Goal: Task Accomplishment & Management: Use online tool/utility

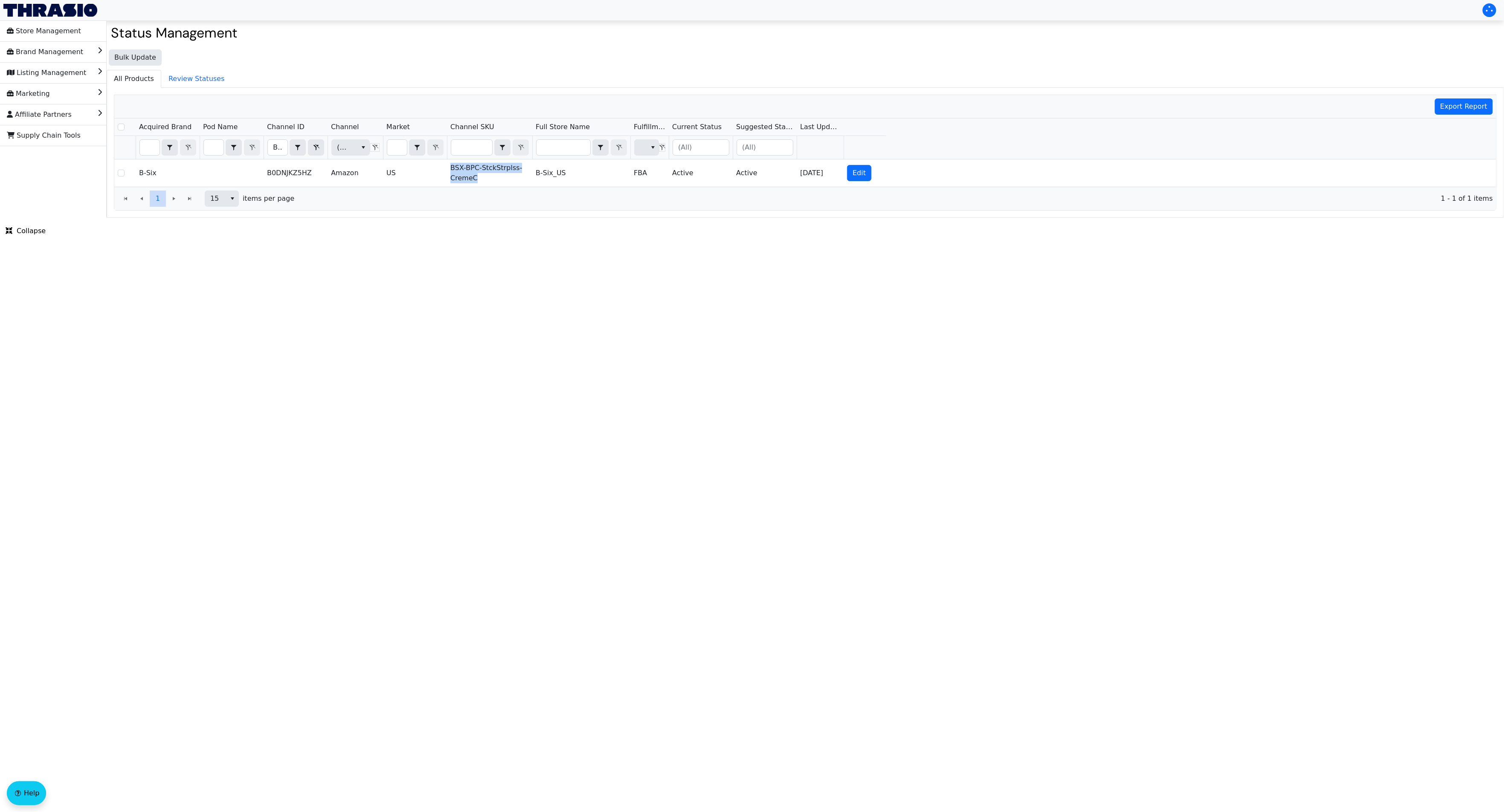
click at [478, 68] on div "Bulk Update All Products Review Statuses Export Report Acquired Brand Pod Name …" at bounding box center [805, 131] width 1397 height 173
click at [493, 50] on div "Bulk Update All Products Review Statuses Export Report Acquired Brand Pod Name …" at bounding box center [805, 131] width 1397 height 173
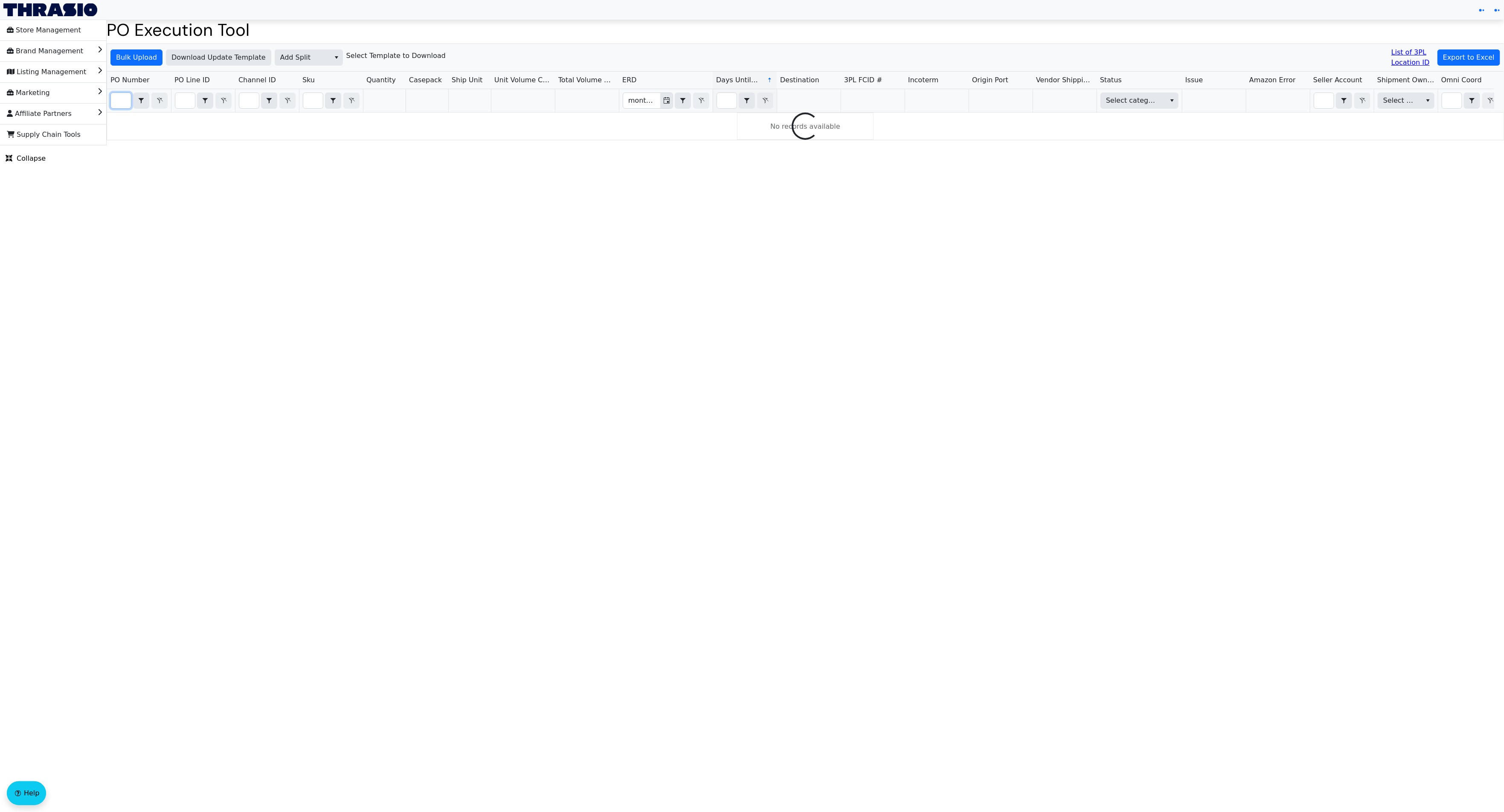
click at [123, 102] on input "Filter" at bounding box center [121, 100] width 20 height 15
paste input "PO67189"
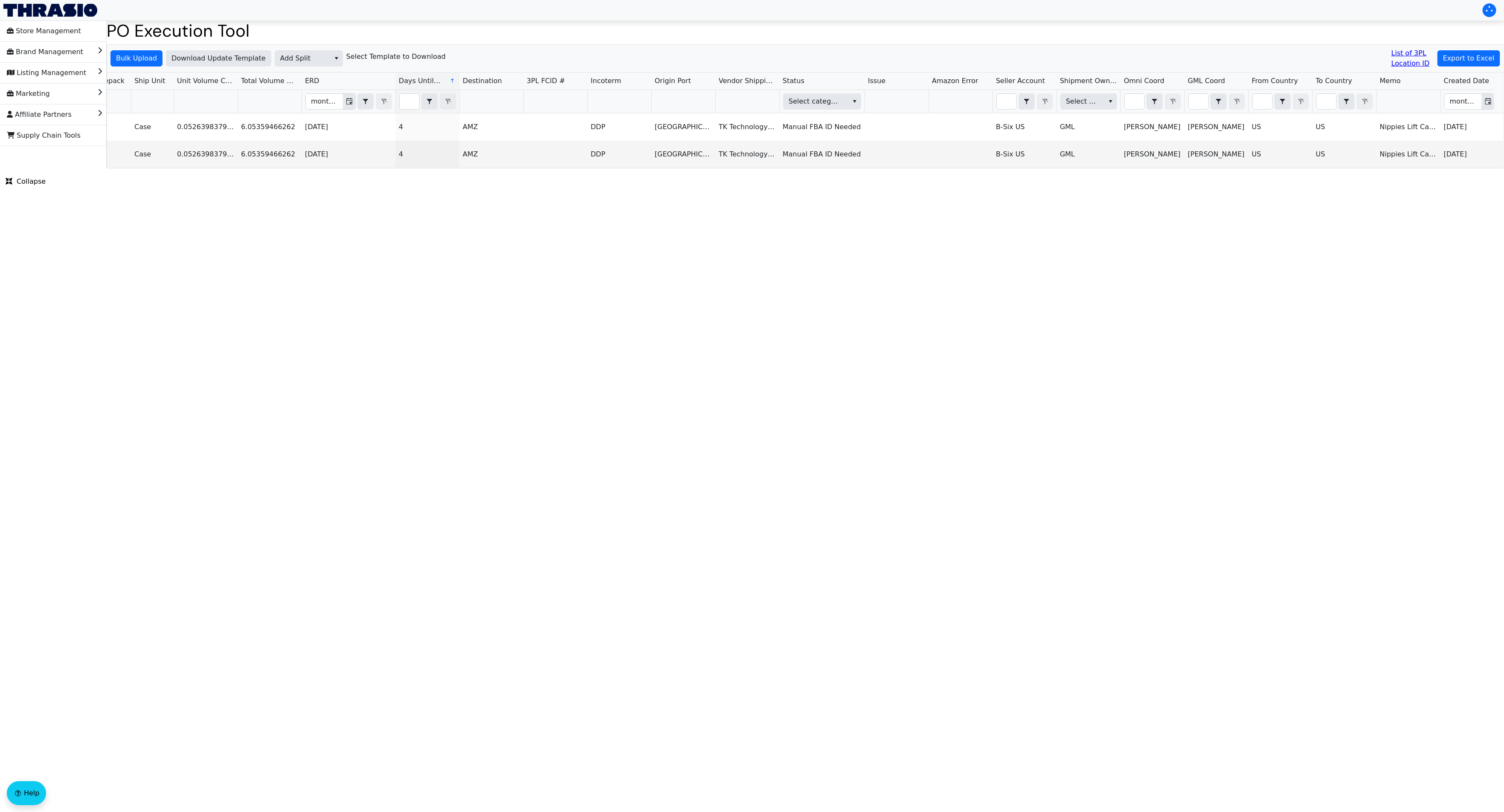
scroll to position [0, 357]
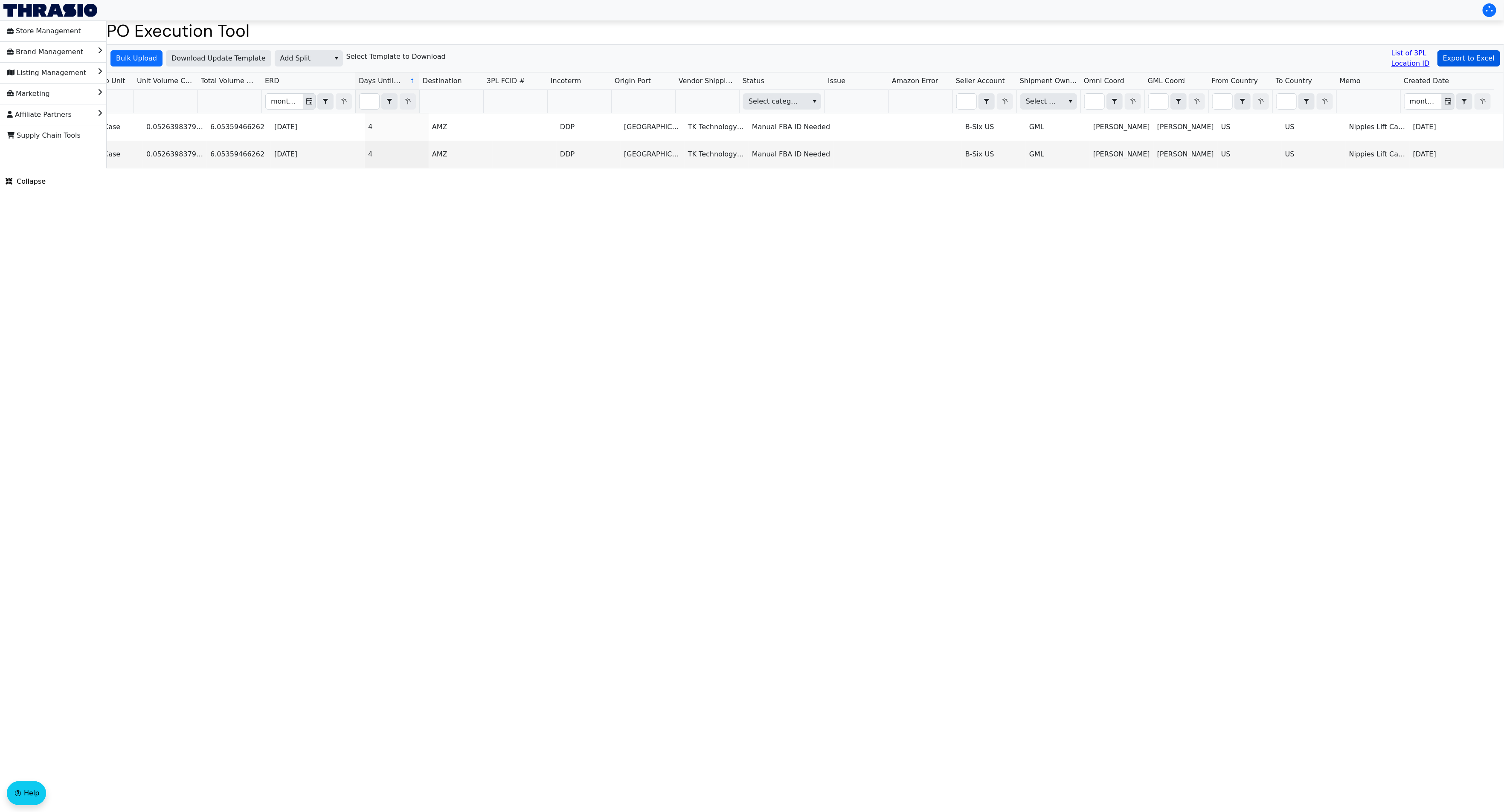
type input "PO67189"
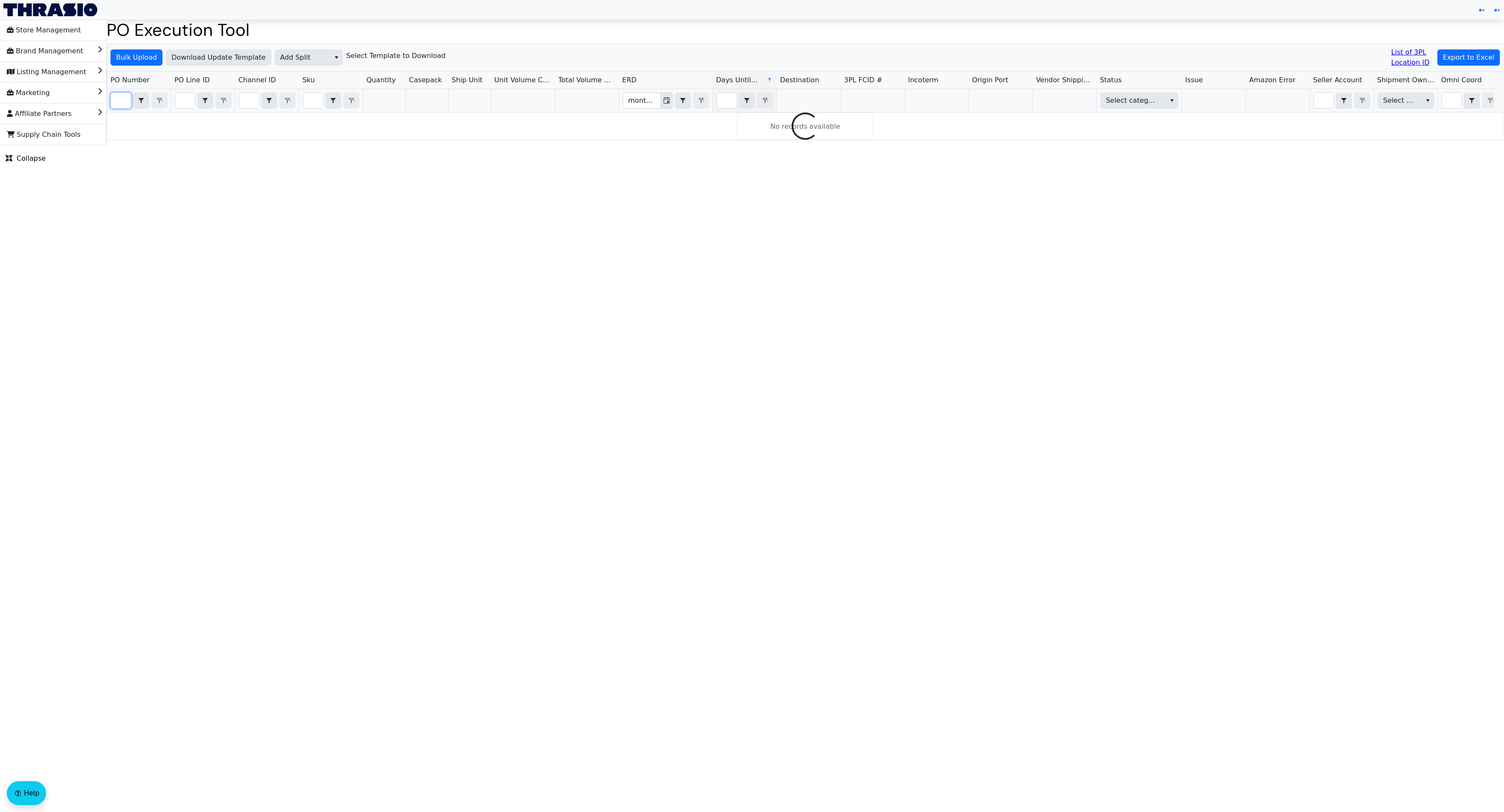
click at [119, 102] on input "Filter" at bounding box center [121, 100] width 20 height 15
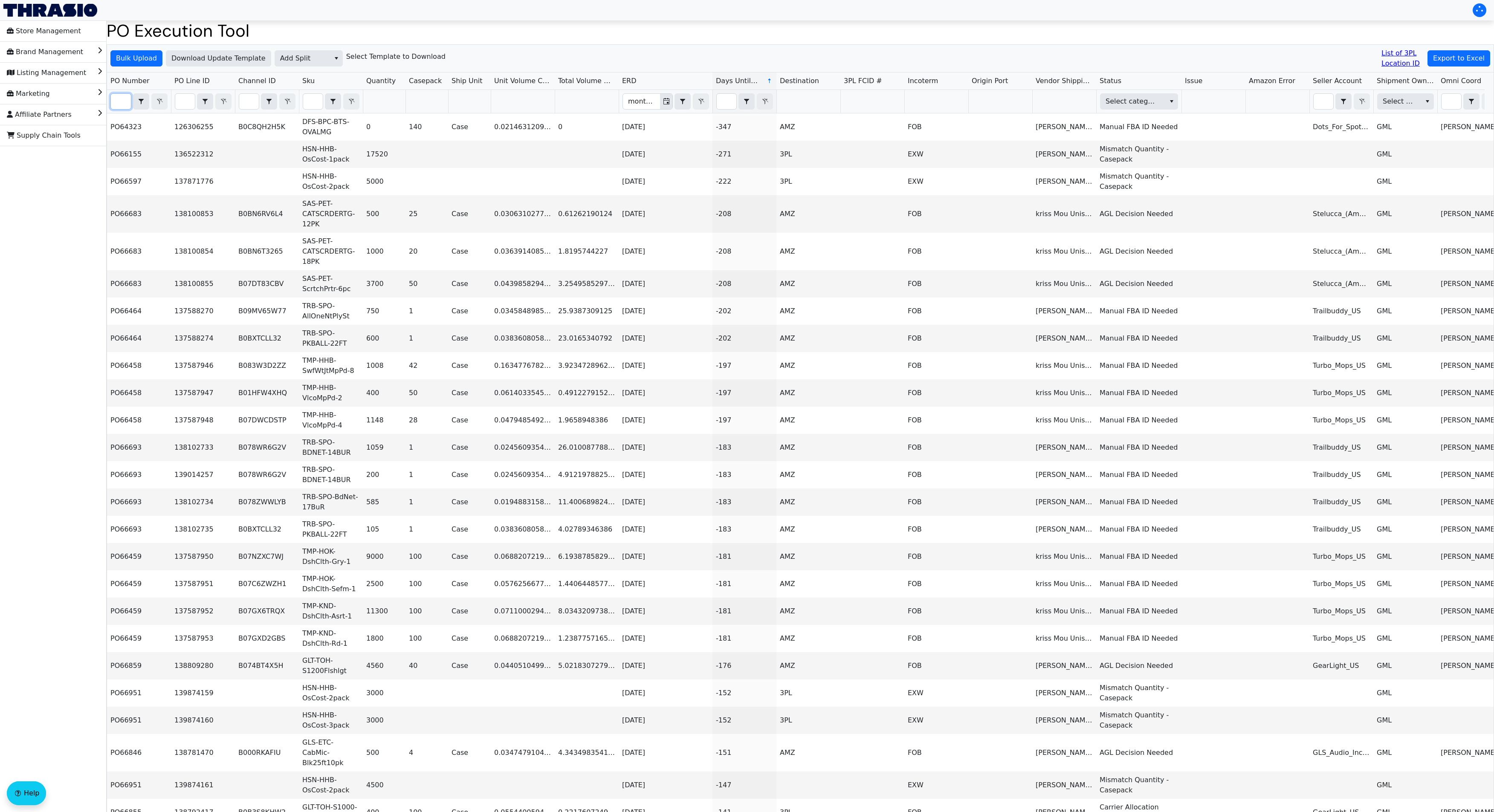
paste input "PO67189"
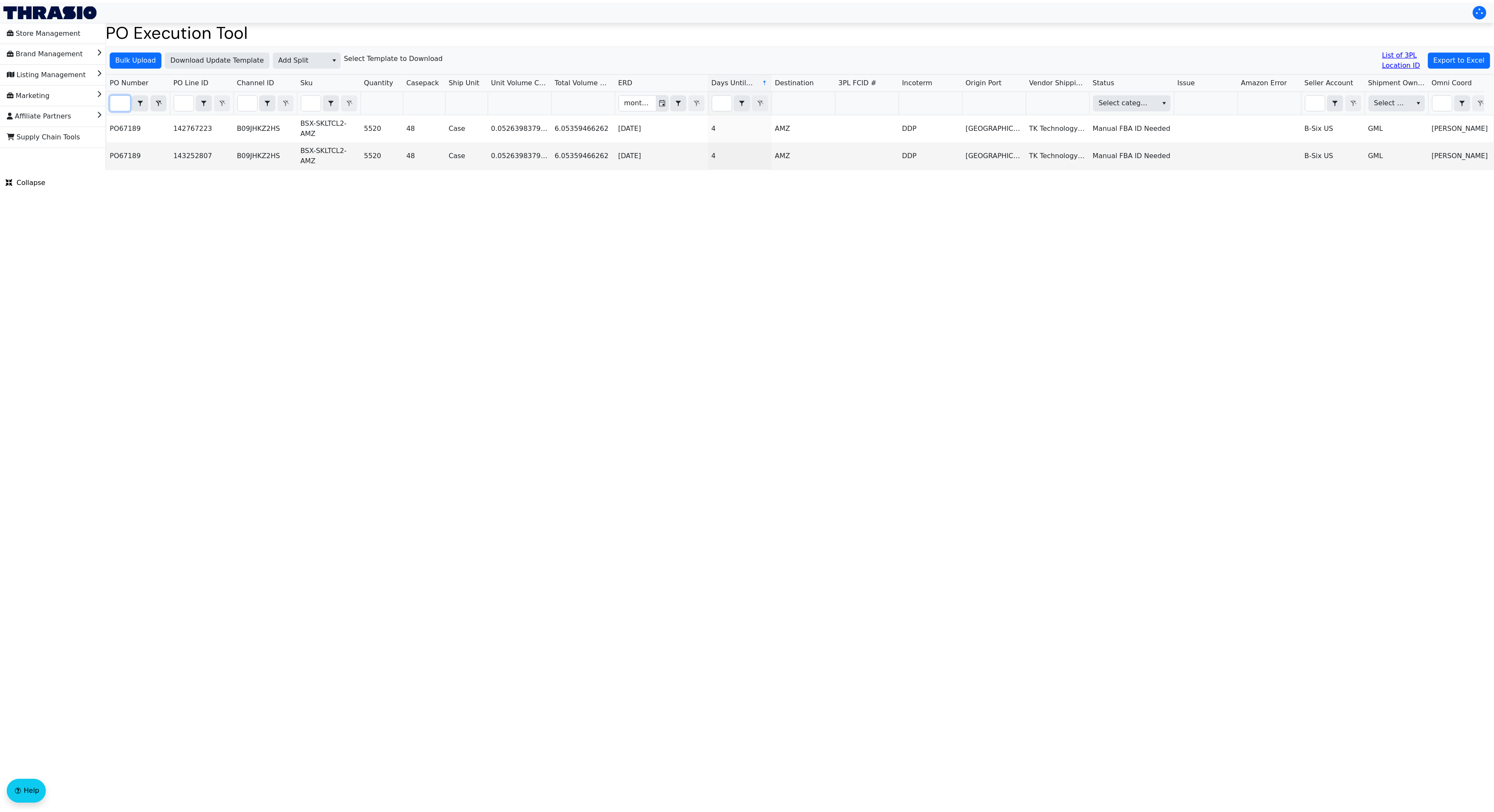
scroll to position [0, 17]
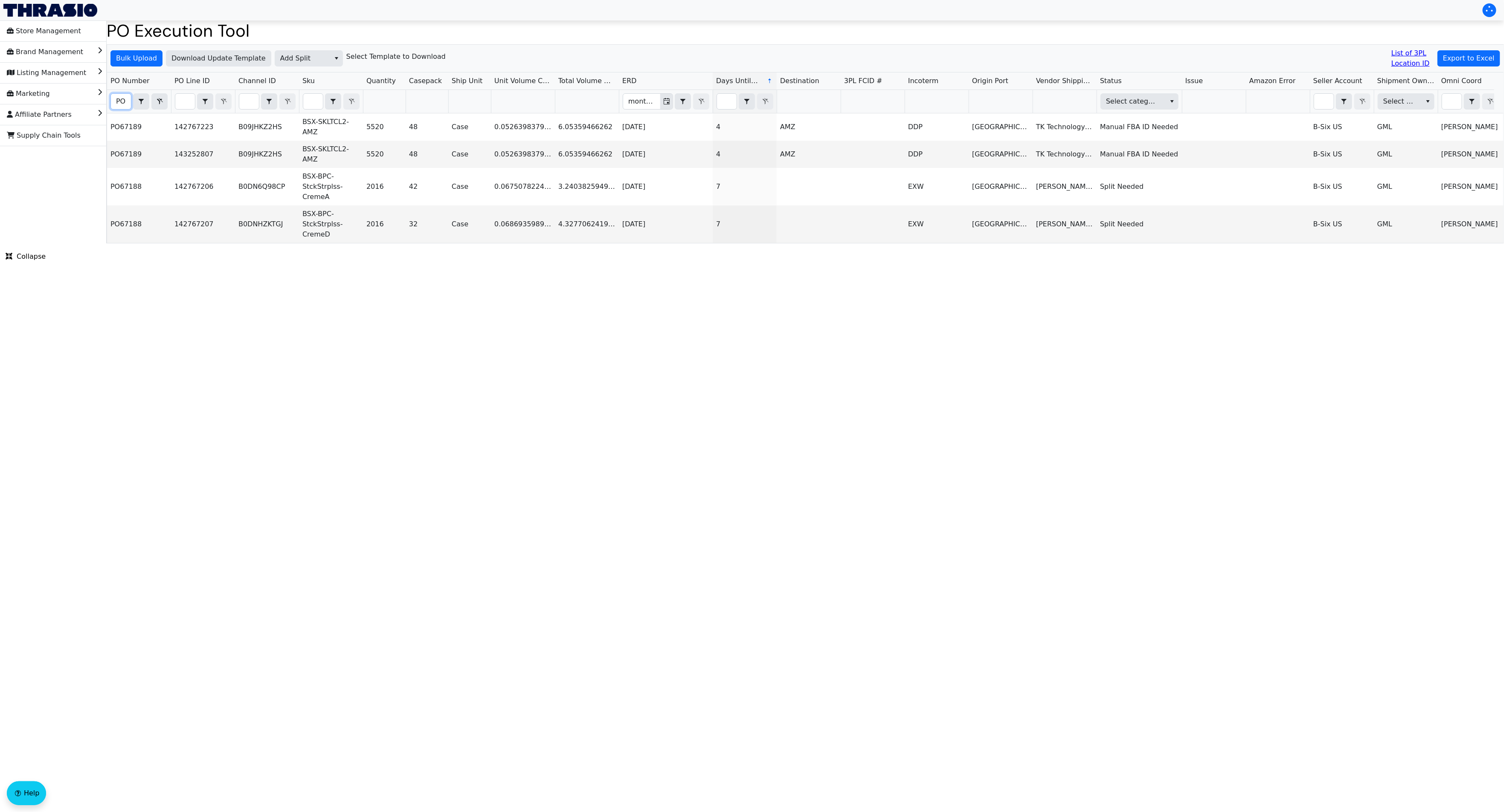
type input "P"
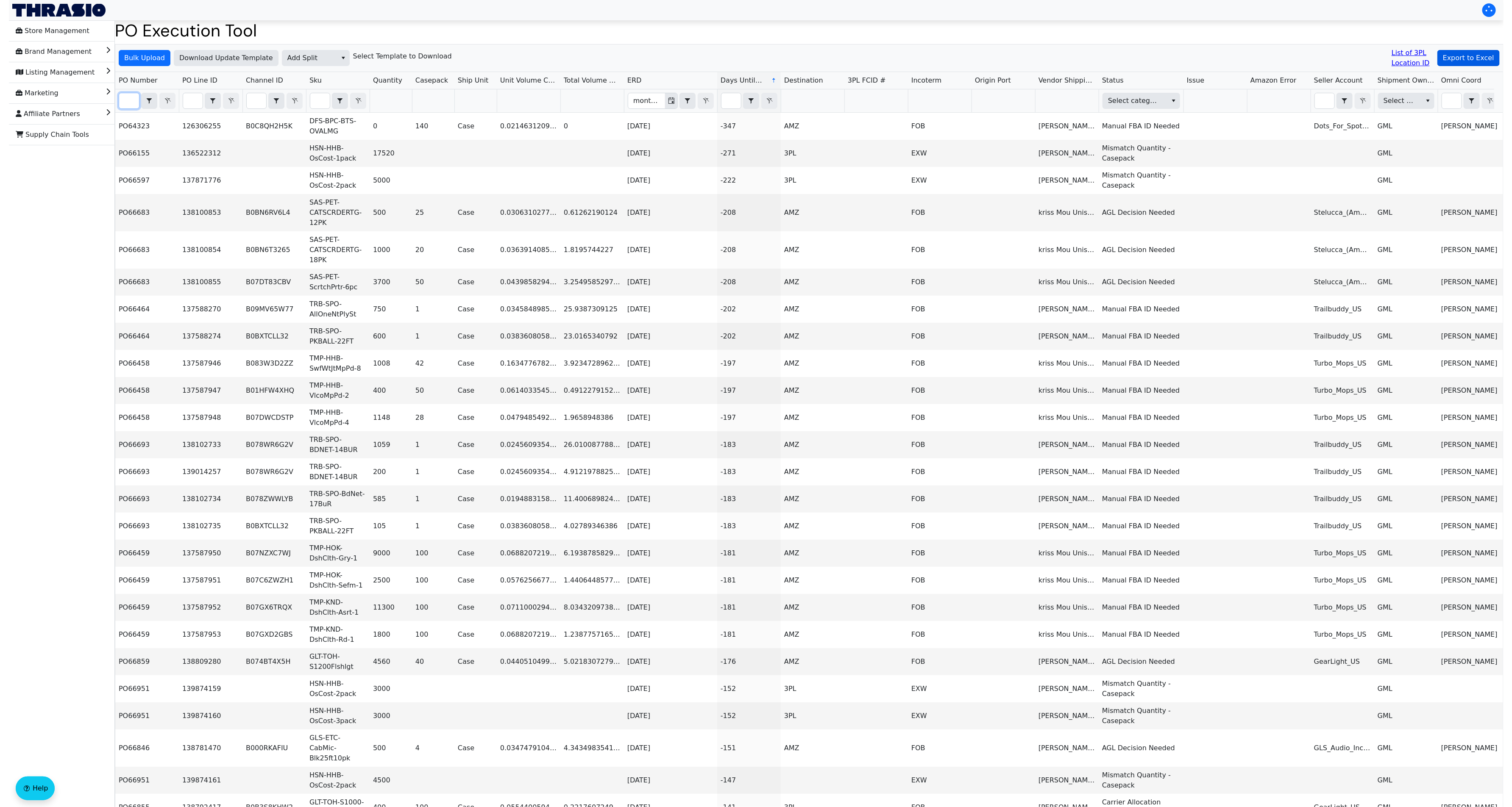
scroll to position [0, 0]
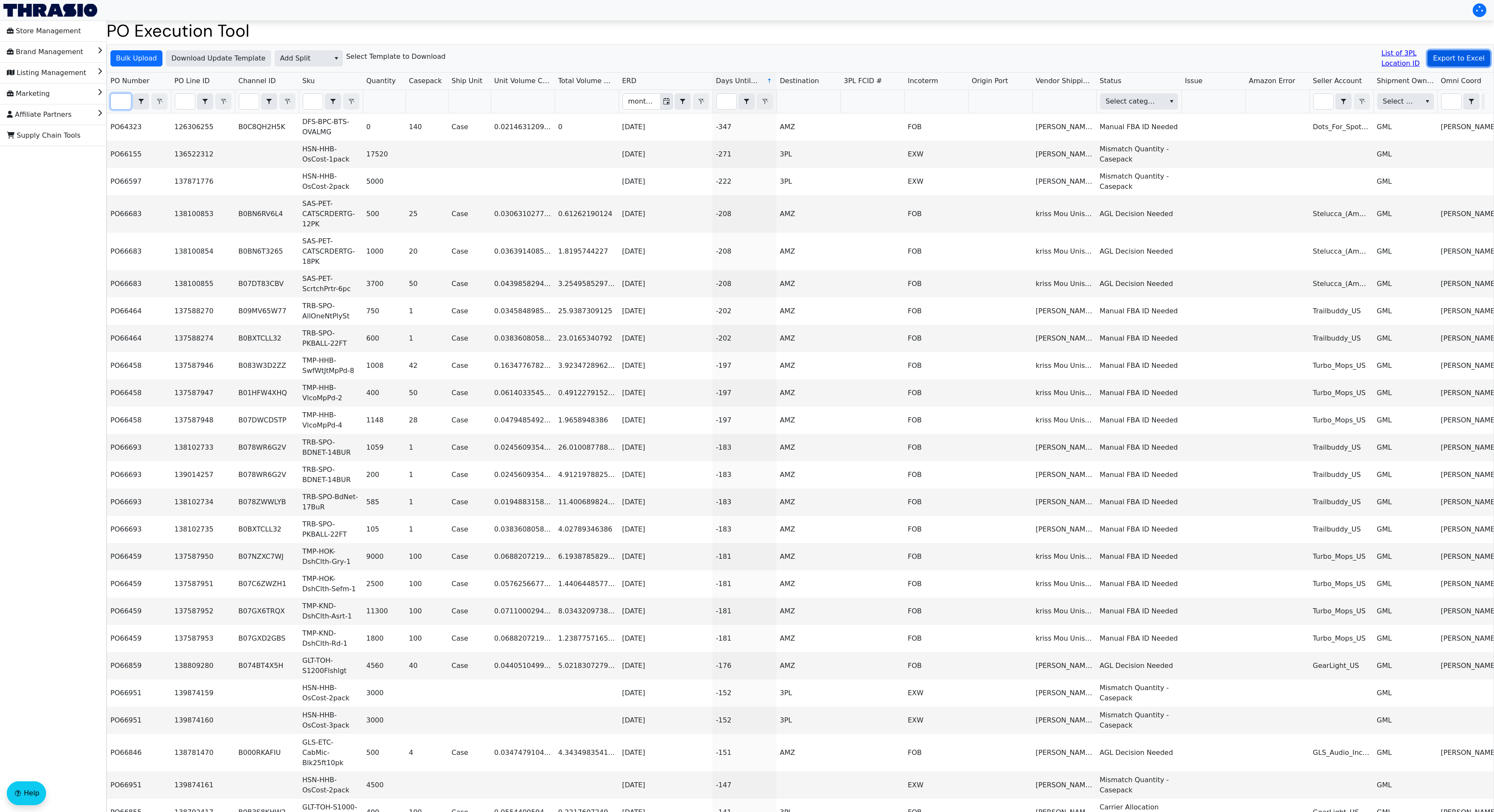
click at [1467, 61] on span "Export to Excel" at bounding box center [1458, 58] width 52 height 10
click at [1464, 68] on div "Bulk Upload Download Update Template Add Split Select Template to Download List…" at bounding box center [800, 58] width 1386 height 28
click at [1460, 63] on span "Export to Excel" at bounding box center [1458, 58] width 52 height 10
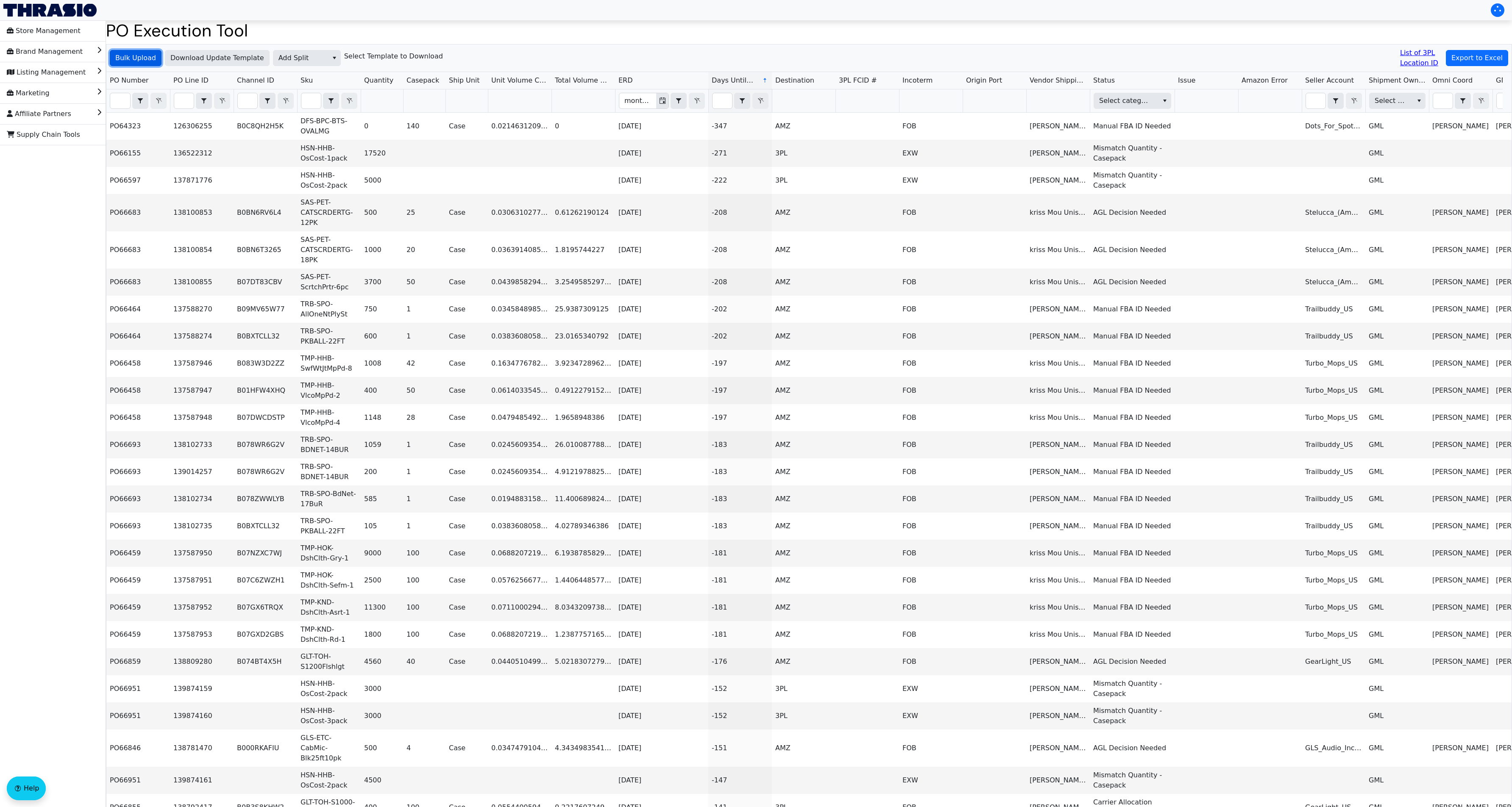
click at [130, 55] on span "Bulk Upload" at bounding box center [135, 58] width 41 height 10
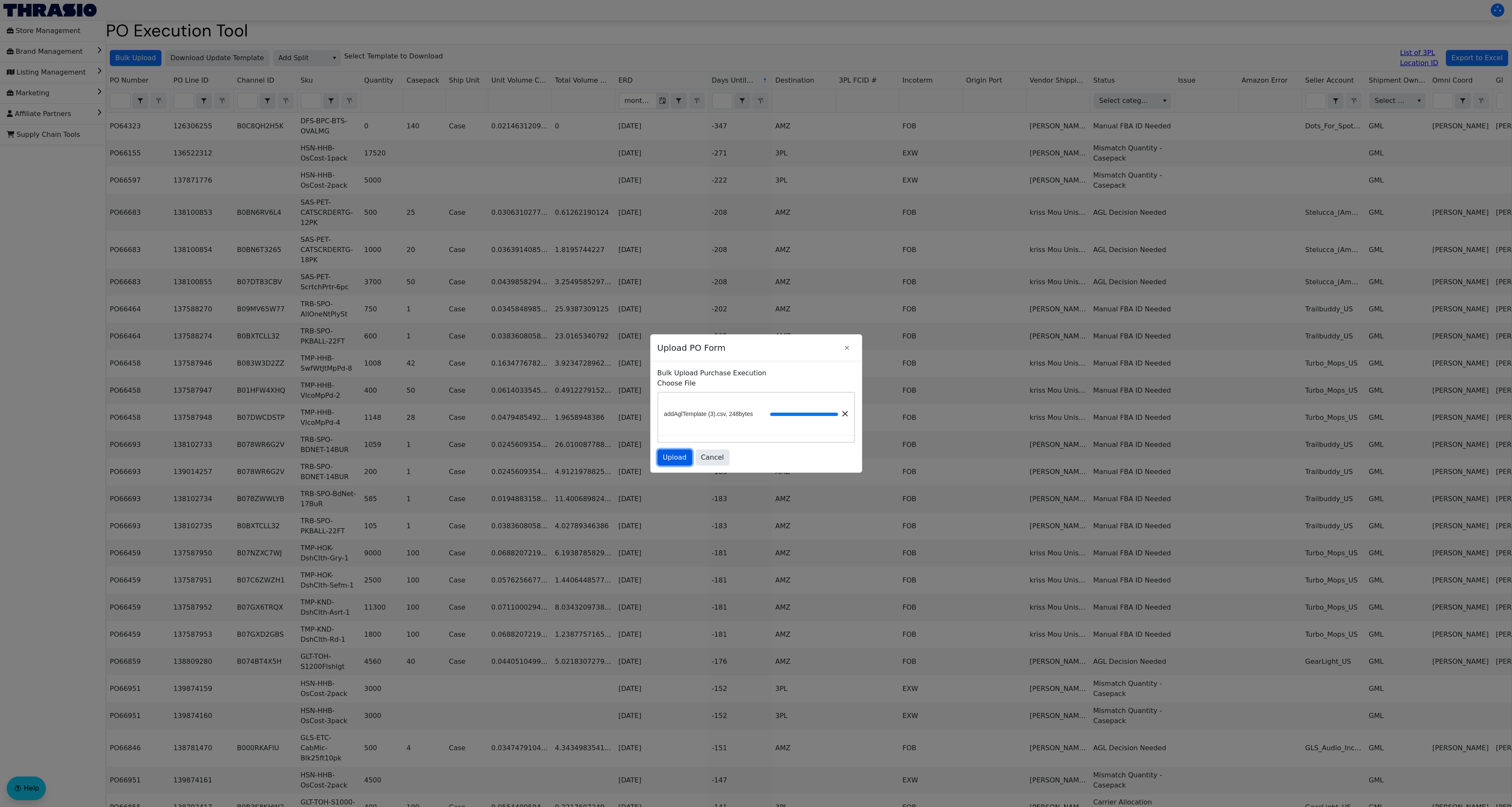
click at [673, 465] on button "Upload" at bounding box center [674, 458] width 35 height 16
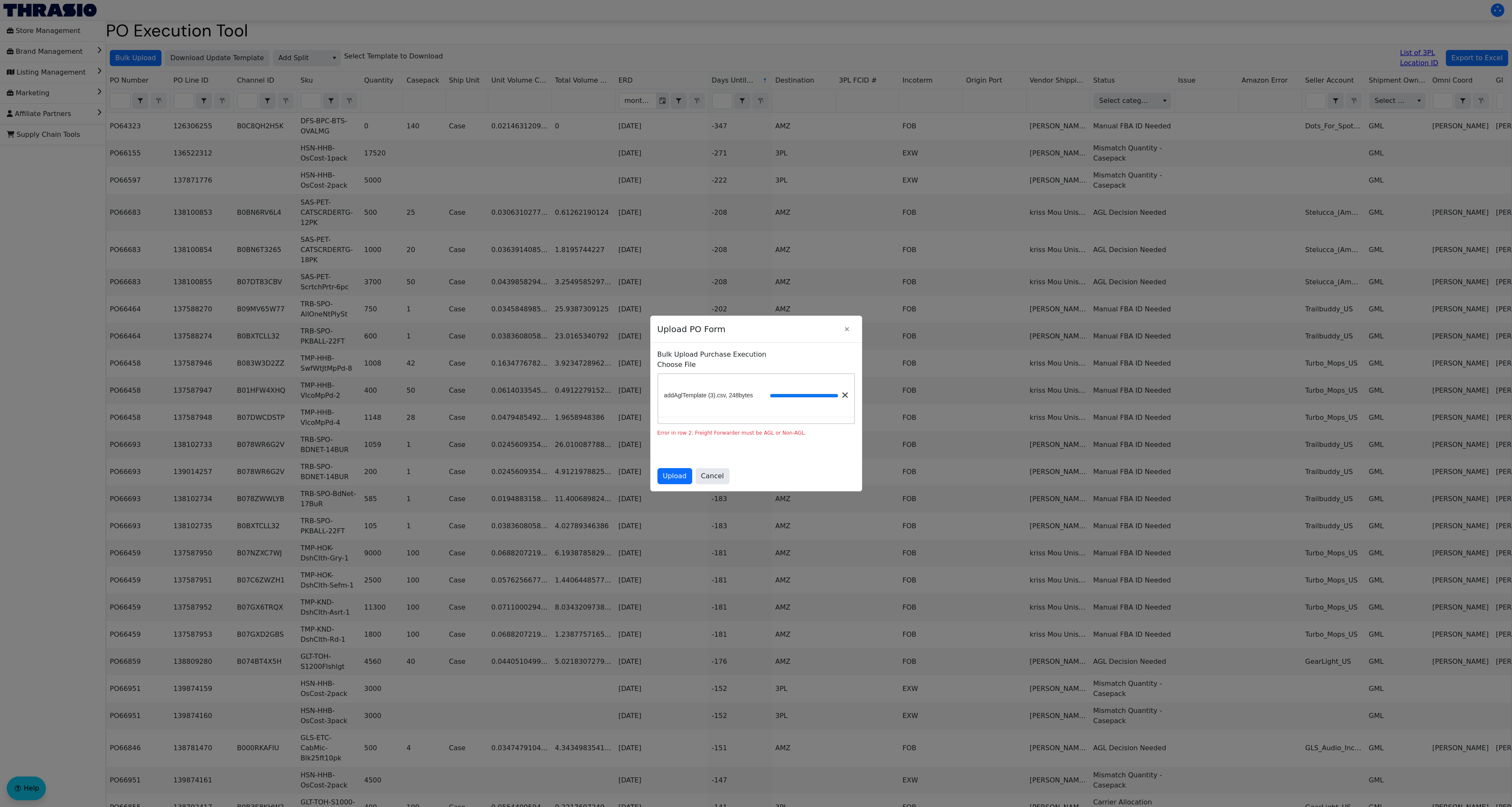
click at [842, 393] on span at bounding box center [845, 396] width 6 height 6
click at [710, 396] on div "addAglTemplate (3).csv, 248bytes" at bounding box center [757, 391] width 196 height 43
click at [679, 360] on label "Choose File" at bounding box center [756, 360] width 197 height 10
click at [673, 478] on span "Upload" at bounding box center [675, 476] width 24 height 10
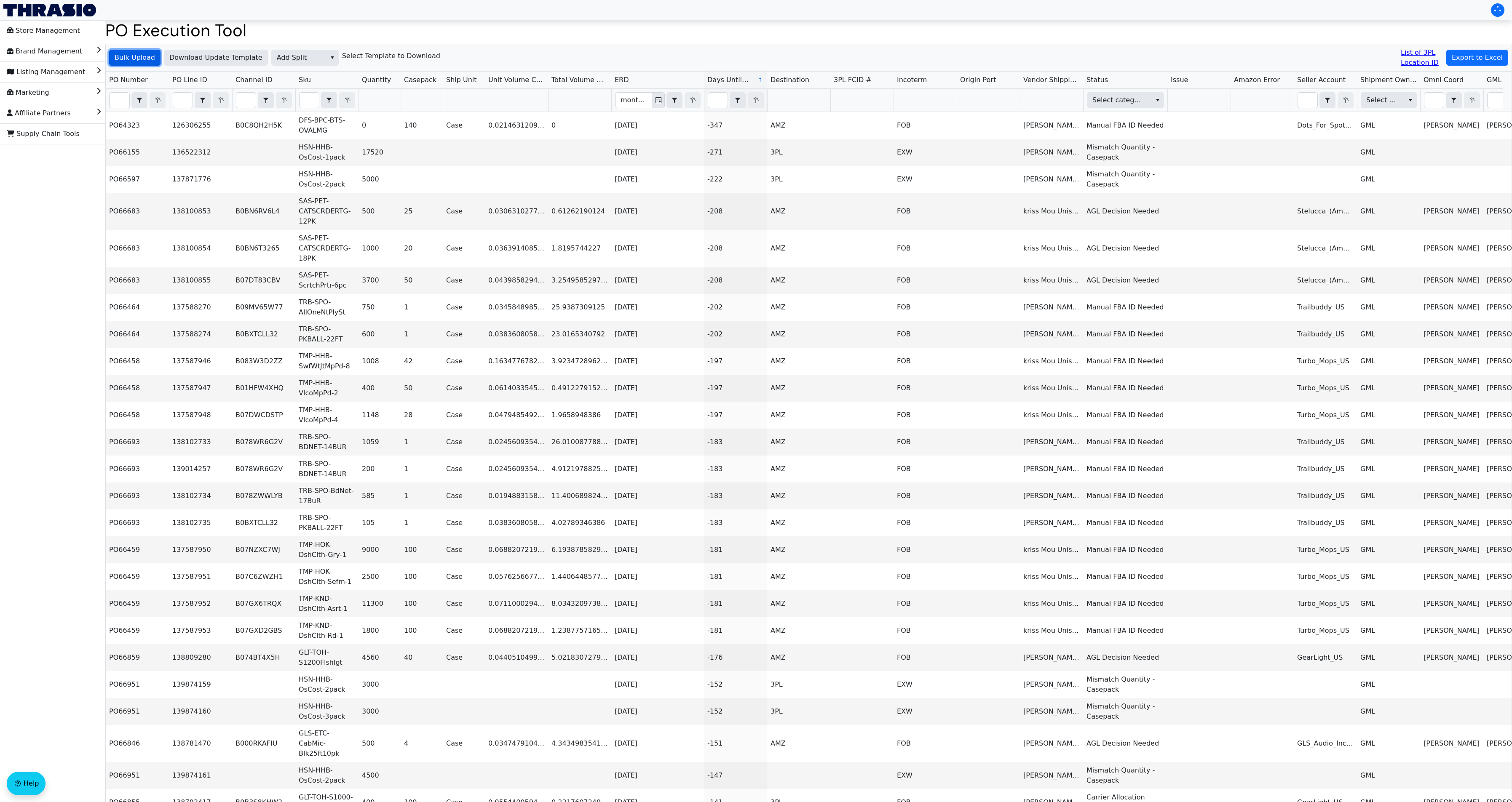
click at [122, 55] on span "Bulk Upload" at bounding box center [134, 57] width 41 height 10
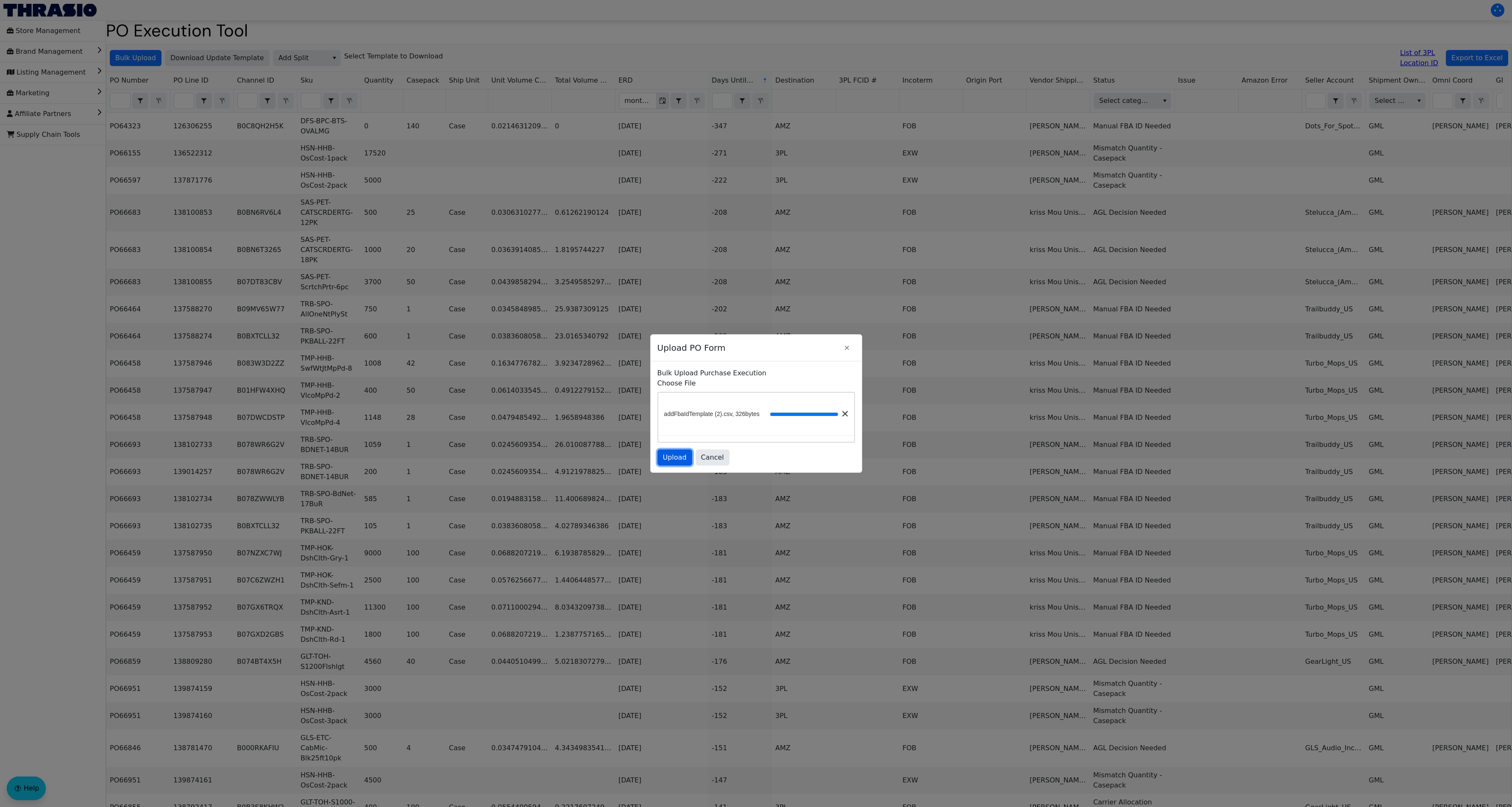
click at [675, 459] on span "Upload" at bounding box center [675, 458] width 24 height 10
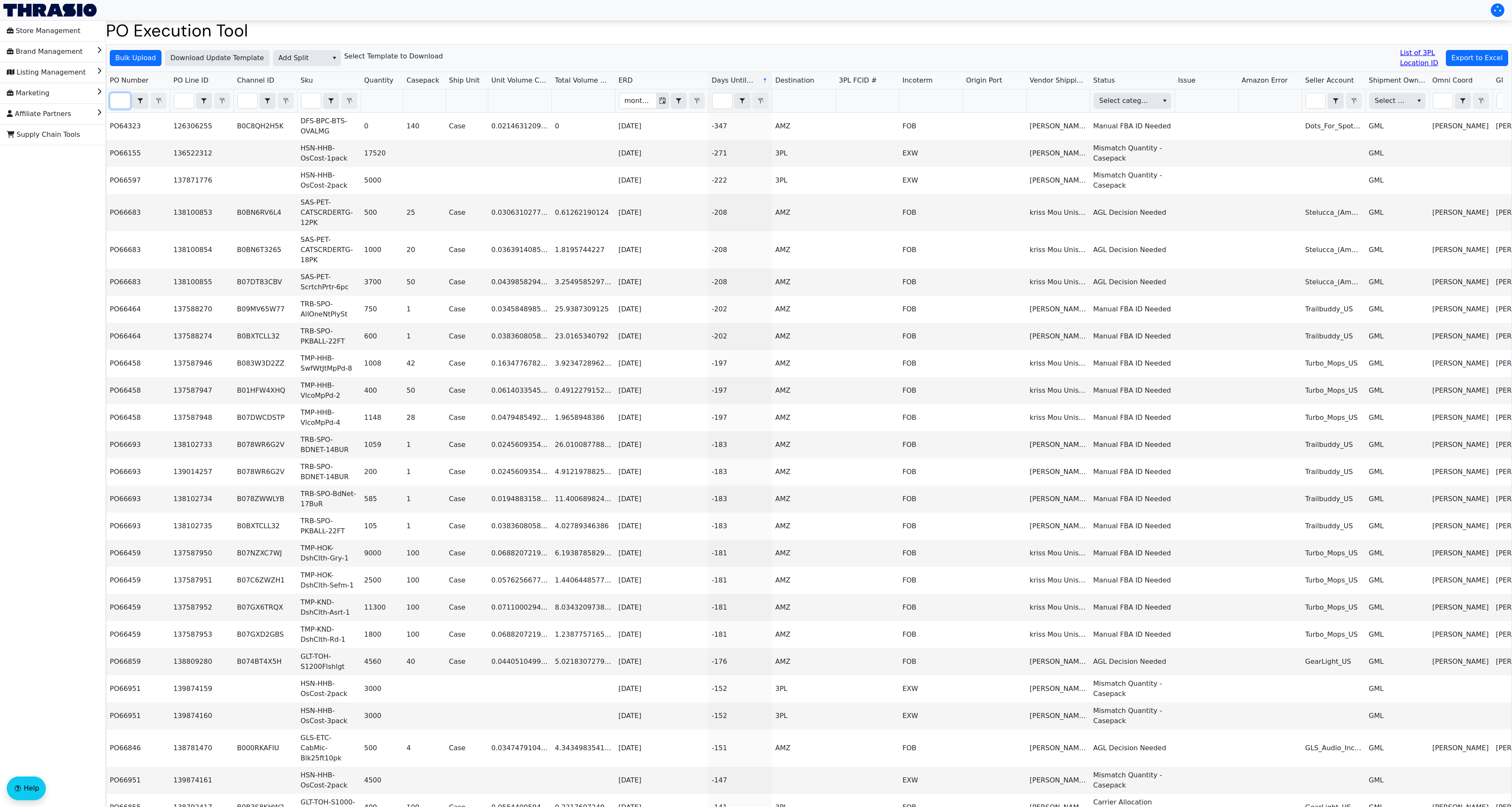
click at [119, 104] on input "Filter" at bounding box center [120, 101] width 20 height 15
click at [117, 102] on input "Filter" at bounding box center [120, 101] width 20 height 15
paste input "PO67189"
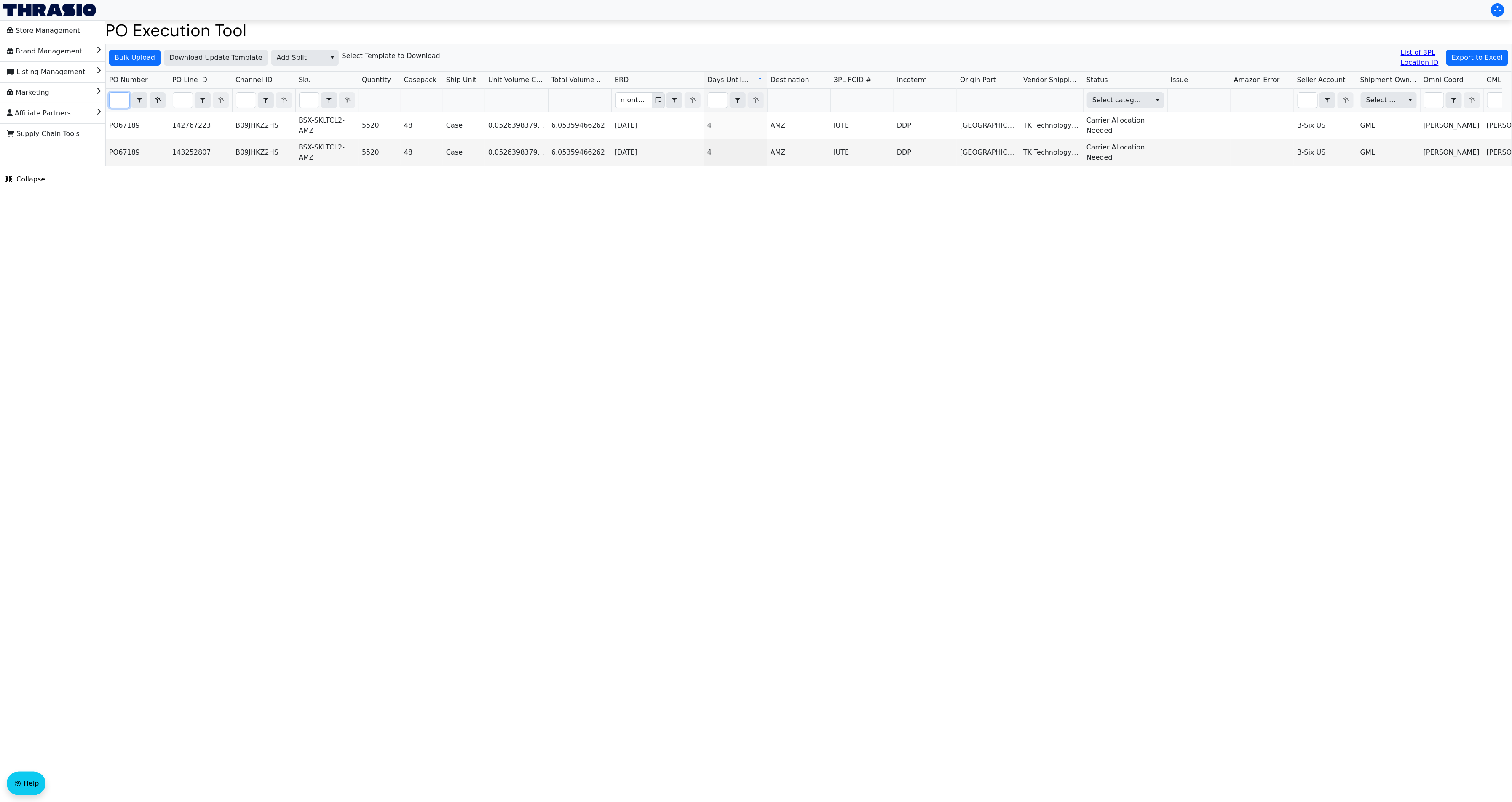
type input "PO67189"
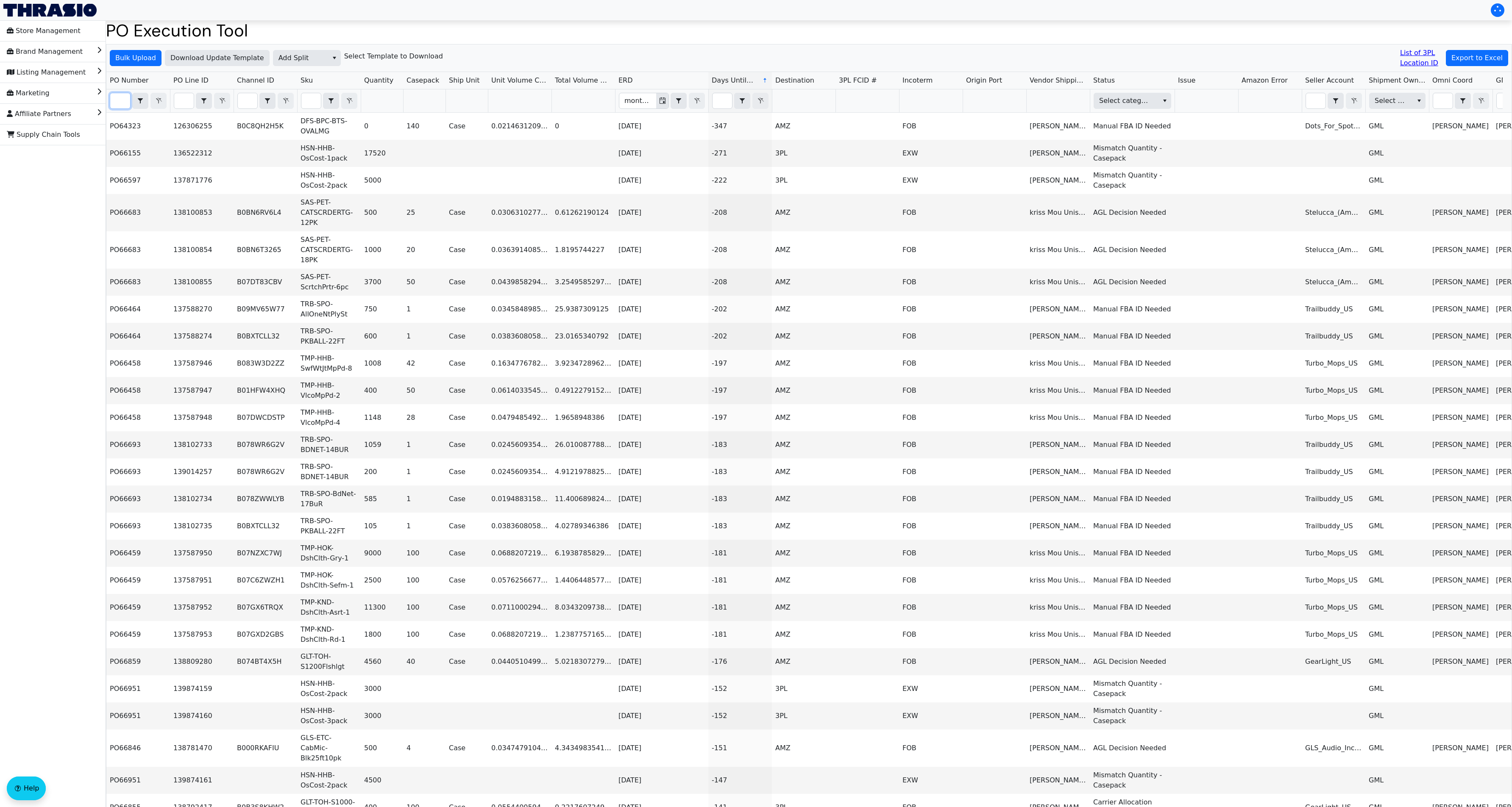
click at [116, 94] on input "Filter" at bounding box center [120, 101] width 20 height 15
paste input "PO67189"
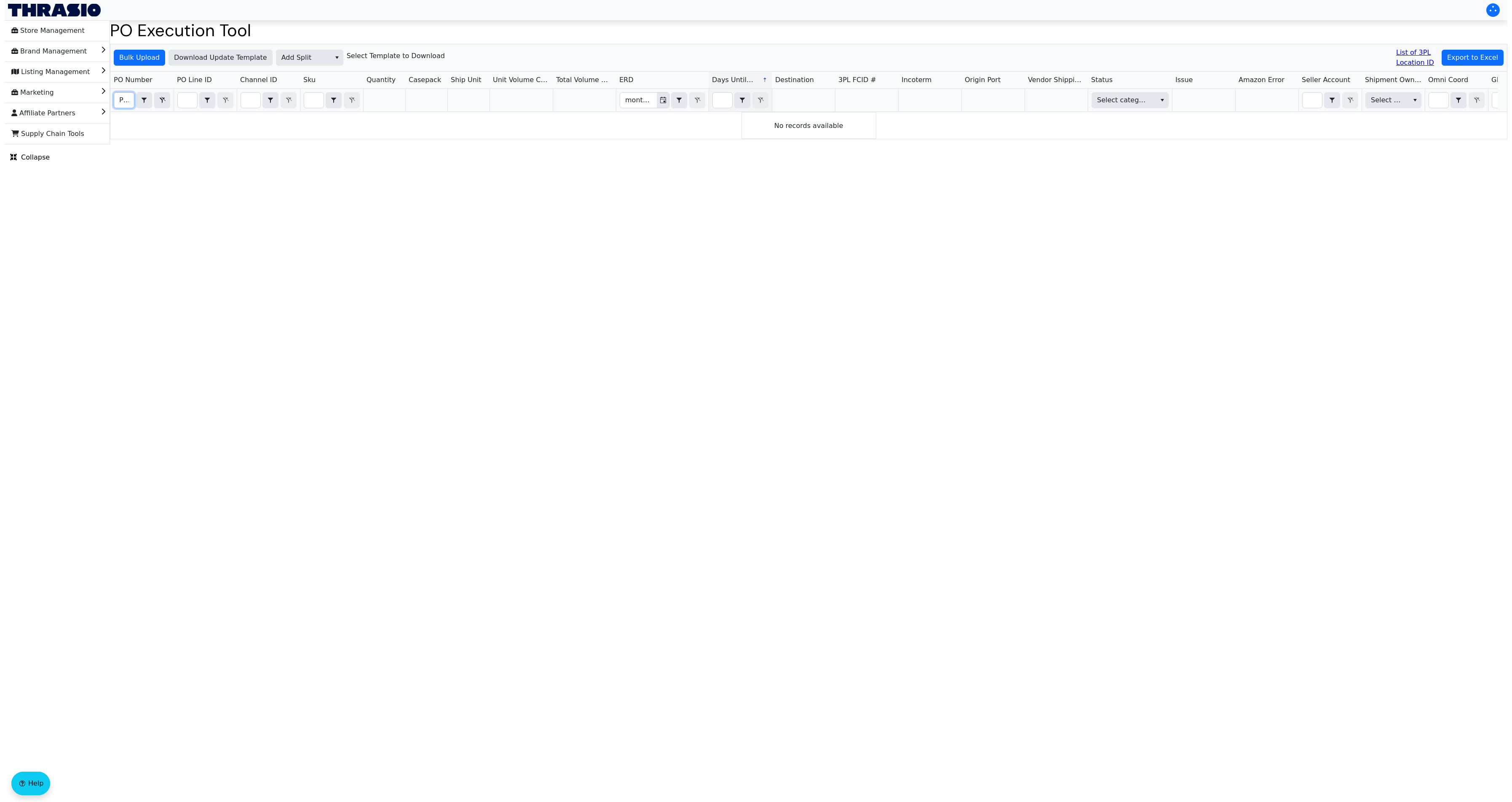
scroll to position [0, 20]
type input "PO67189"
click at [723, 144] on html "Store Management Brand Management Listing Management Marketing Affiliate Partne…" at bounding box center [756, 72] width 1512 height 144
